Goal: Task Accomplishment & Management: Complete application form

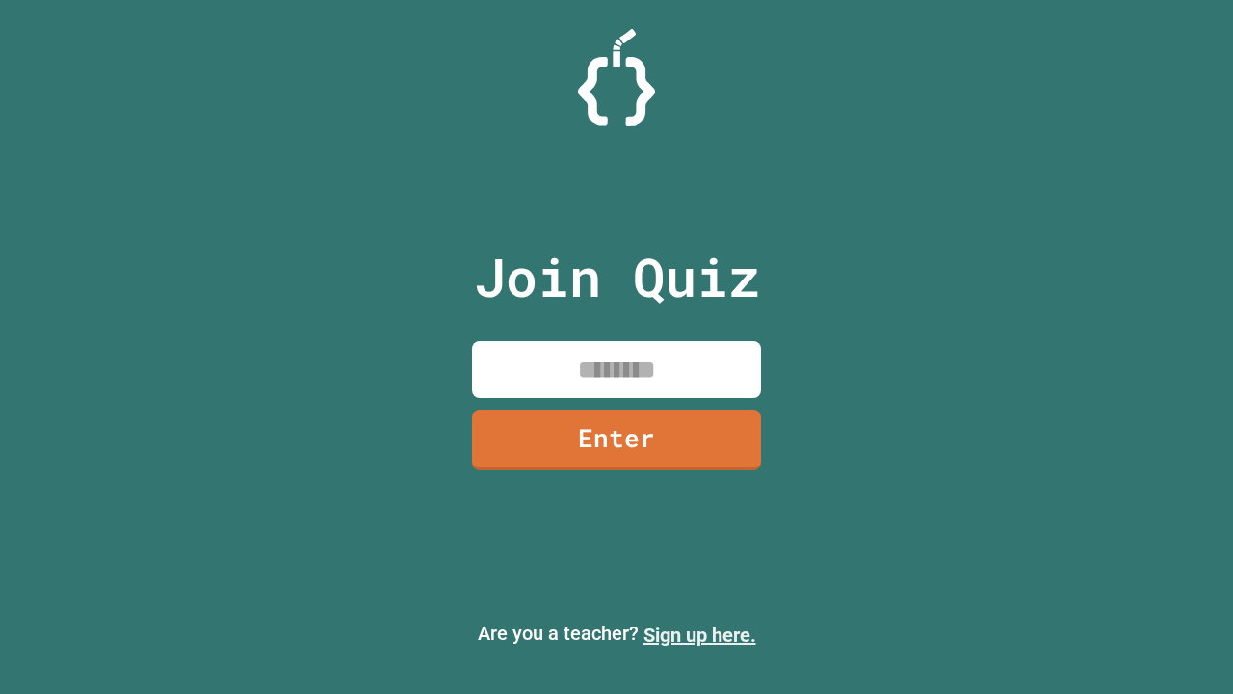
click at [700, 635] on link "Sign up here." at bounding box center [700, 634] width 113 height 23
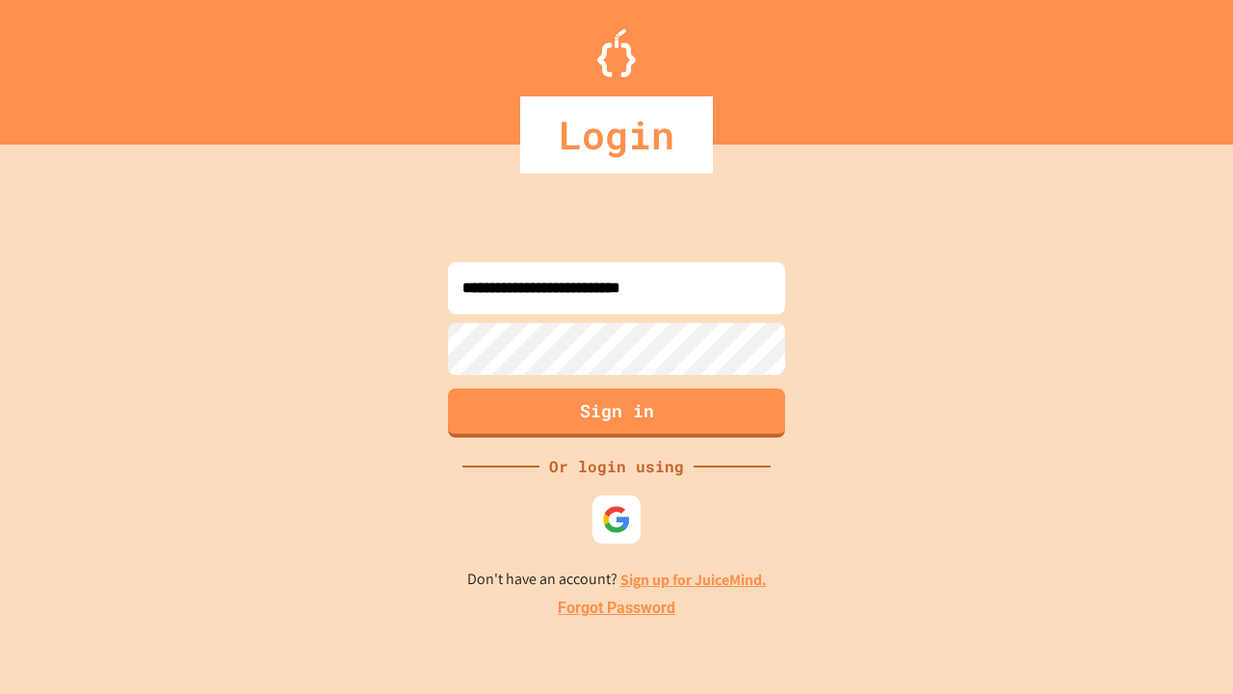
type input "**********"
